Goal: Task Accomplishment & Management: Manage account settings

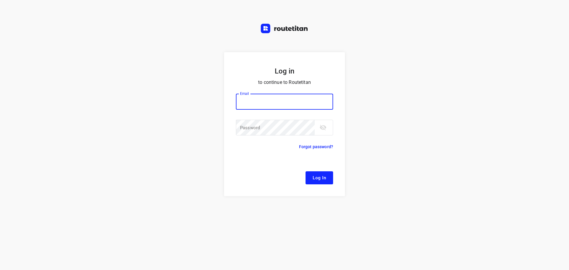
type input "[EMAIL_ADDRESS][DOMAIN_NAME]"
click at [326, 180] on button "Log In" at bounding box center [320, 177] width 28 height 13
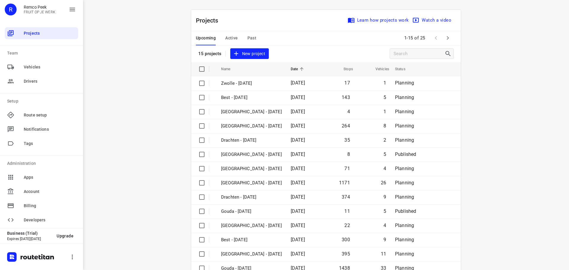
click at [233, 35] on span "Active" at bounding box center [231, 37] width 12 height 7
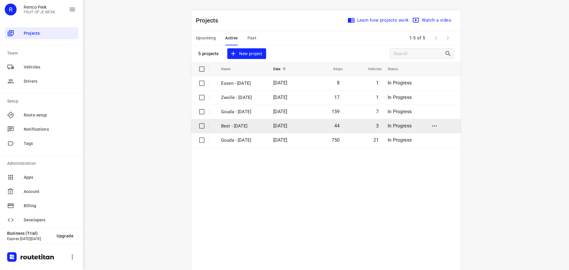
click at [257, 129] on p "Best - [DATE]" at bounding box center [242, 126] width 43 height 7
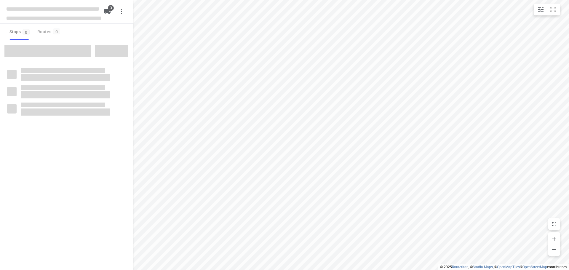
checkbox input "true"
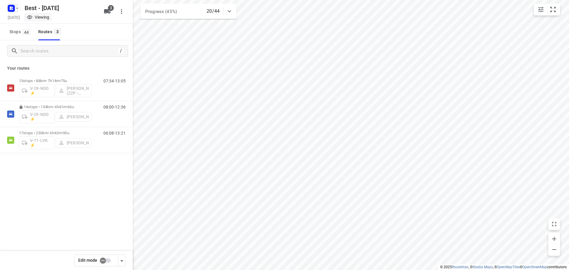
click at [15, 10] on icon "button" at bounding box center [17, 8] width 5 height 5
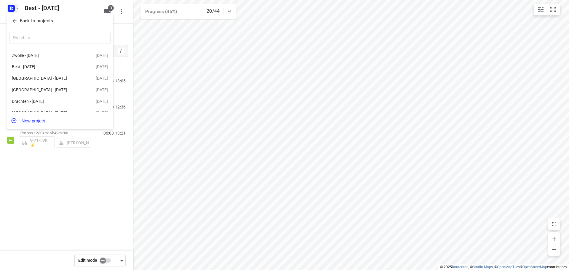
click at [12, 31] on div "​" at bounding box center [60, 38] width 107 height 18
click at [14, 17] on span "Back to projects" at bounding box center [60, 20] width 97 height 7
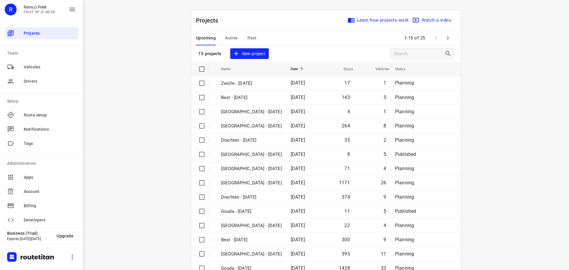
scroll to position [30, 0]
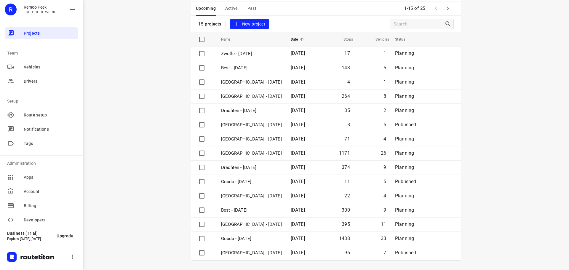
click at [444, 8] on icon "button" at bounding box center [447, 8] width 7 height 7
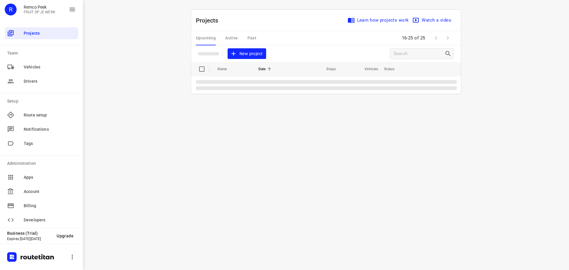
scroll to position [0, 0]
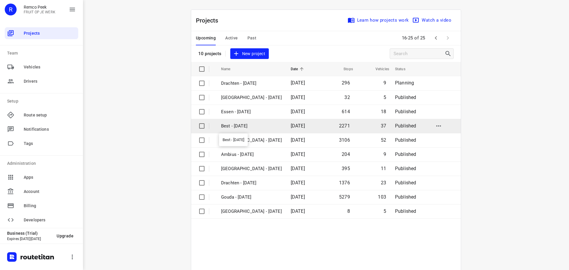
click at [260, 129] on p "Best - [DATE]" at bounding box center [251, 126] width 61 height 7
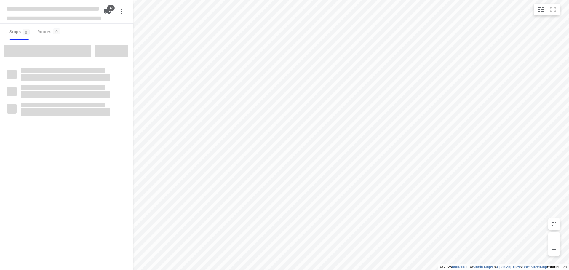
checkbox input "true"
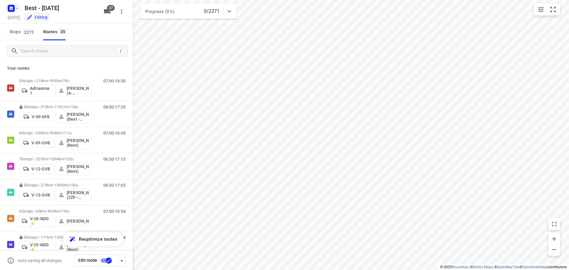
click at [12, 9] on icon "button" at bounding box center [12, 8] width 1 height 1
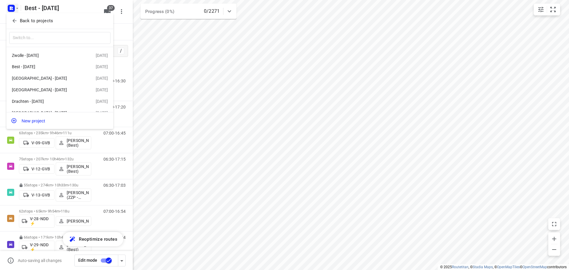
click at [124, 37] on div at bounding box center [284, 135] width 569 height 270
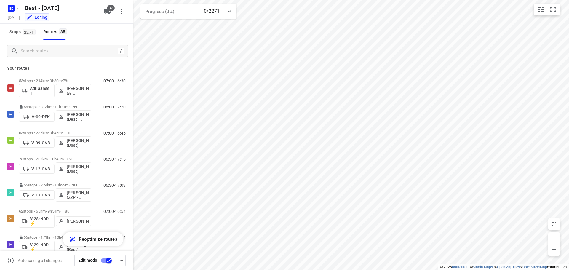
scroll to position [78, 0]
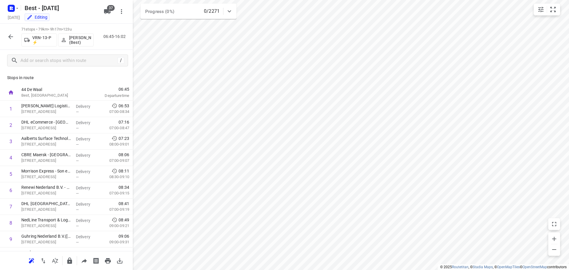
click at [13, 39] on icon "button" at bounding box center [10, 36] width 7 height 7
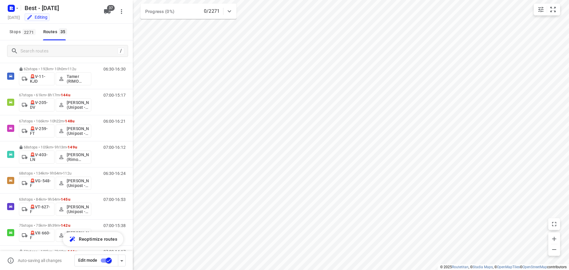
scroll to position [743, 0]
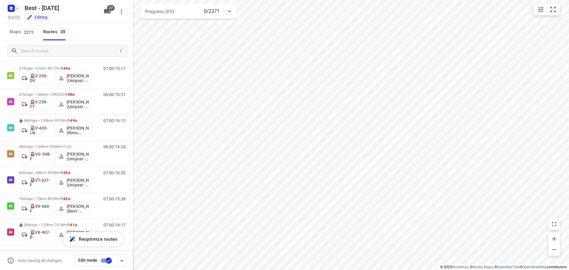
click at [8, 11] on rect "button" at bounding box center [11, 8] width 7 height 7
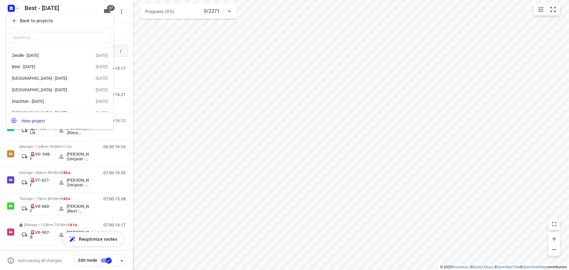
click at [13, 21] on icon "button" at bounding box center [14, 21] width 4 height 4
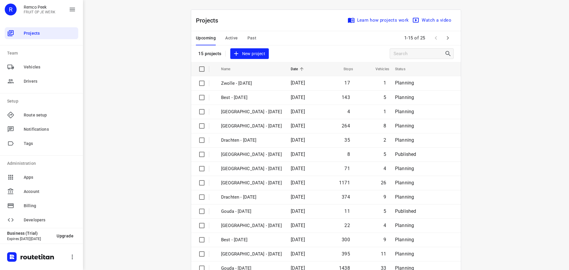
click at [231, 43] on button "Active" at bounding box center [231, 38] width 12 height 14
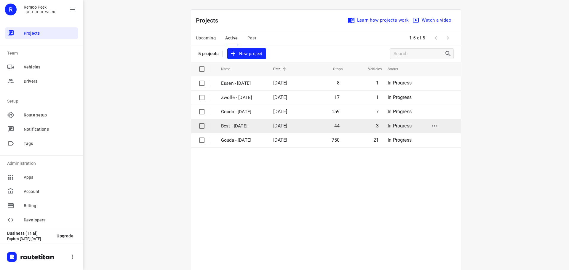
click at [237, 124] on p "Best - [DATE]" at bounding box center [242, 126] width 43 height 7
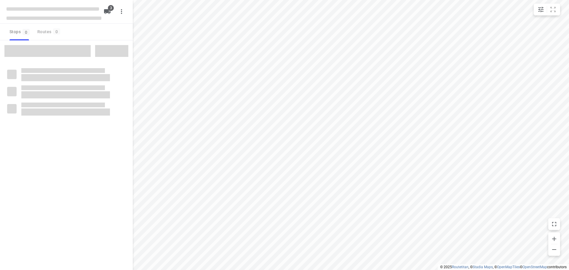
checkbox input "true"
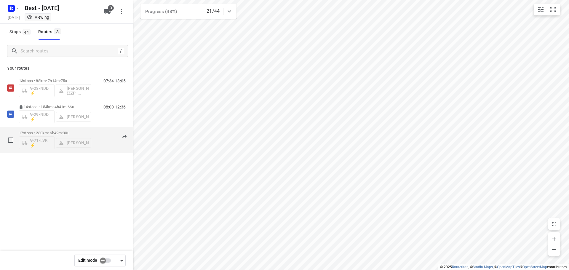
click at [75, 130] on div "17 stops • 230km • 6h42m • 90u V-71-LVK ⚡ [PERSON_NAME]" at bounding box center [55, 140] width 72 height 25
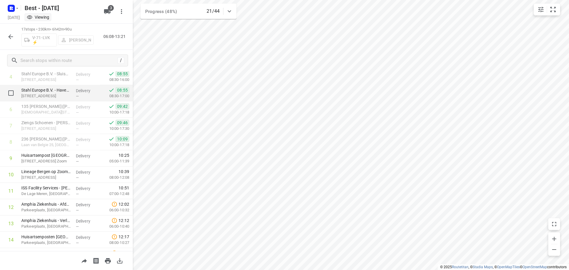
scroll to position [143, 0]
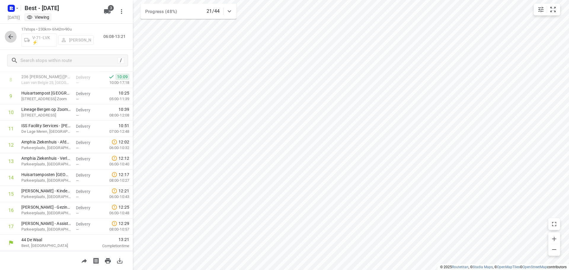
click at [15, 40] on button "button" at bounding box center [11, 37] width 12 height 12
